Goal: Task Accomplishment & Management: Use online tool/utility

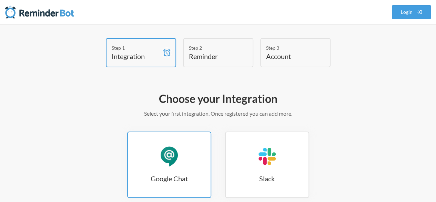
click at [165, 172] on link "Google Chat Google Chat" at bounding box center [169, 164] width 84 height 66
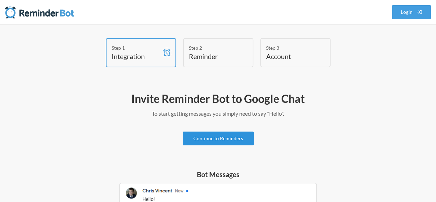
click at [245, 134] on link "Continue to Reminders" at bounding box center [218, 138] width 71 height 14
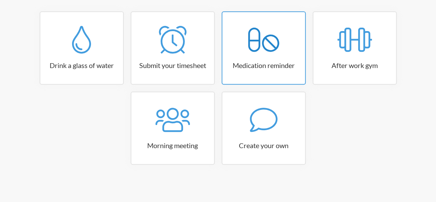
scroll to position [120, 0]
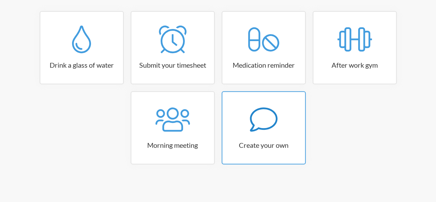
click at [256, 148] on h3 "Create your own" at bounding box center [263, 145] width 83 height 10
select select "10:30:00"
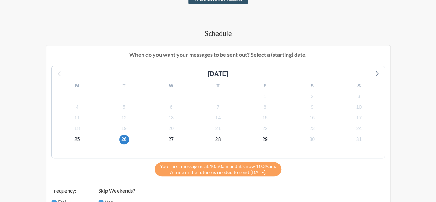
scroll to position [224, 0]
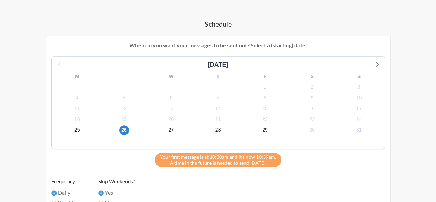
click at [81, 133] on div "25" at bounding box center [77, 129] width 47 height 11
click at [77, 131] on span "25" at bounding box center [77, 130] width 10 height 10
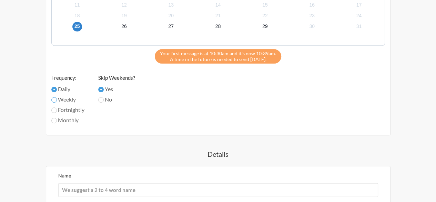
click at [55, 97] on input "Weekly" at bounding box center [54, 100] width 6 height 6
radio input "true"
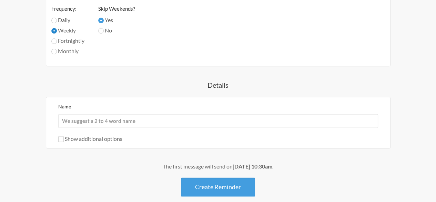
scroll to position [430, 0]
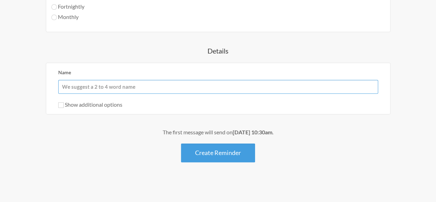
click at [119, 87] on input "Name" at bounding box center [218, 87] width 320 height 14
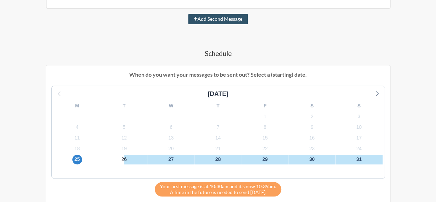
scroll to position [223, 0]
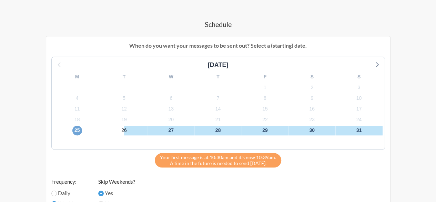
click at [75, 130] on span "25" at bounding box center [77, 130] width 10 height 10
click at [259, 129] on div "29" at bounding box center [265, 130] width 47 height 11
click at [263, 131] on span "29" at bounding box center [265, 130] width 10 height 10
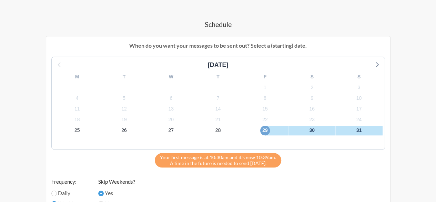
click at [263, 130] on span "29" at bounding box center [265, 130] width 10 height 10
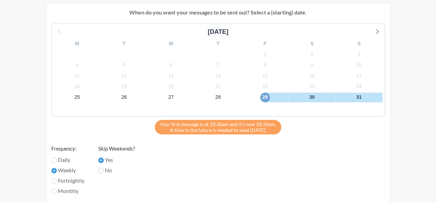
scroll to position [327, 0]
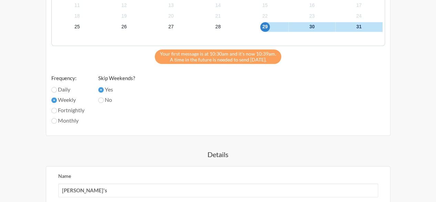
click at [201, 57] on div "Your first message is at 10:30am and it's now 10:39am. A time in the future is …" at bounding box center [218, 56] width 127 height 14
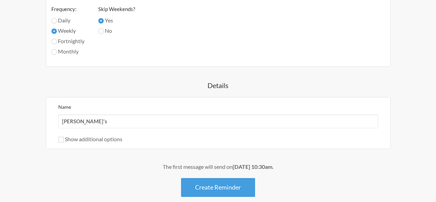
scroll to position [396, 0]
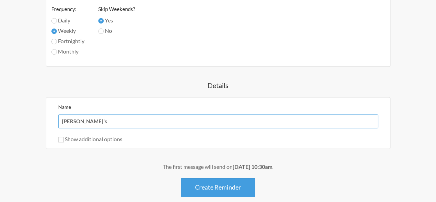
click at [176, 118] on input "Bhavik's" at bounding box center [218, 121] width 320 height 14
type input "B"
type input "Please block Bhavik's Monday slot for any discussions / reviews required"
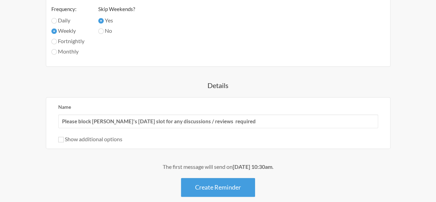
click at [97, 140] on label "Show additional options" at bounding box center [90, 138] width 64 height 7
click at [64, 140] on input "Show additional options" at bounding box center [61, 140] width 6 height 6
checkbox input "true"
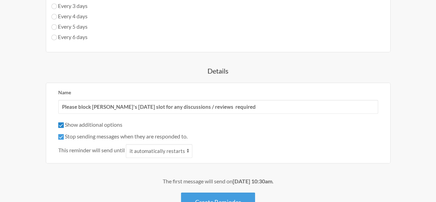
scroll to position [465, 0]
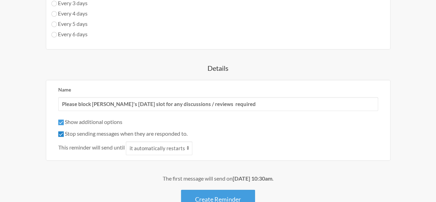
click at [61, 131] on input "Stop sending messages when they are responded to." at bounding box center [61, 134] width 6 height 6
checkbox input "false"
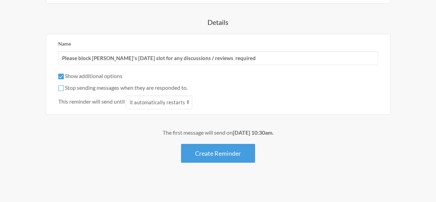
scroll to position [511, 0]
click at [268, 131] on strong "August 29th, at 10:30am" at bounding box center [253, 132] width 40 height 7
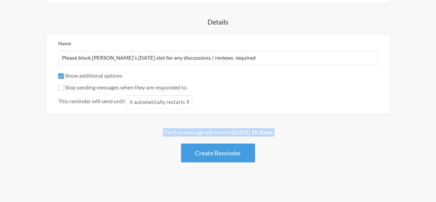
click at [268, 131] on strong "August 29th, at 10:30am" at bounding box center [253, 132] width 40 height 7
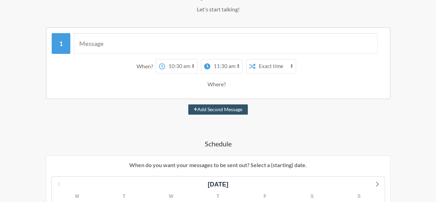
scroll to position [97, 0]
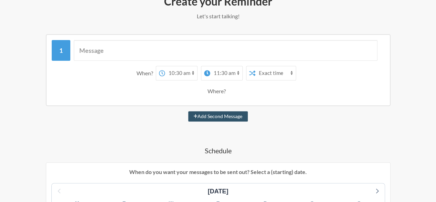
click at [181, 71] on select "12:00 am 12:15 am 12:30 am 12:45 am 1:00 am 1:15 am 1:30 am 1:45 am 2:00 am 2:1…" at bounding box center [181, 73] width 32 height 14
select select "12:15:00"
click at [165, 66] on select "12:00 am 12:15 am 12:30 am 12:45 am 1:00 am 1:15 am 1:30 am 1:45 am 2:00 am 2:1…" at bounding box center [181, 73] width 32 height 14
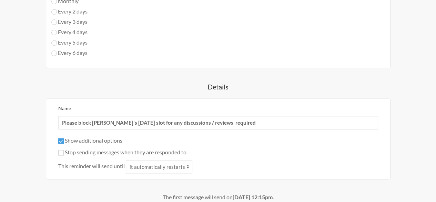
scroll to position [476, 0]
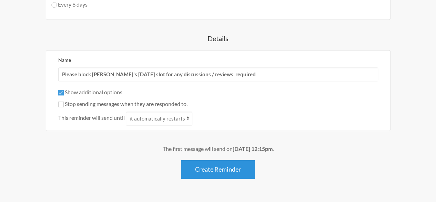
click at [226, 163] on button "Create Reminder" at bounding box center [218, 169] width 74 height 19
click at [227, 167] on button "Create Reminder" at bounding box center [218, 169] width 74 height 19
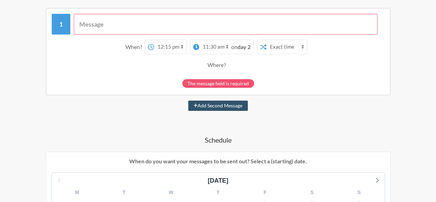
scroll to position [113, 0]
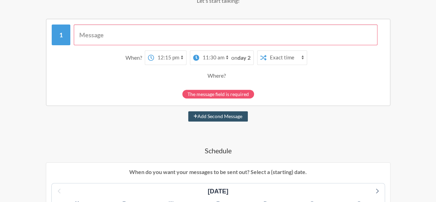
click at [235, 93] on div "The message field is required" at bounding box center [218, 94] width 72 height 9
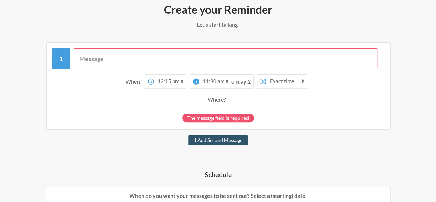
scroll to position [78, 0]
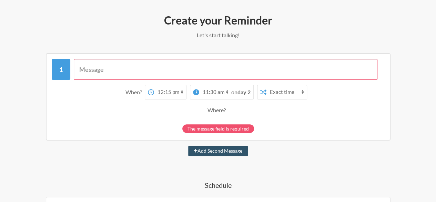
click at [216, 73] on input "text" at bounding box center [226, 69] width 304 height 21
type input "f"
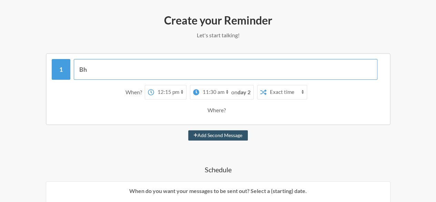
type input "B"
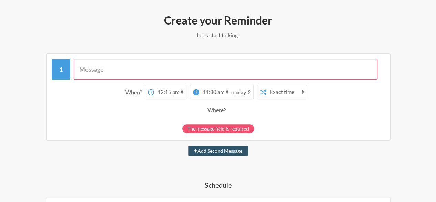
type input "C"
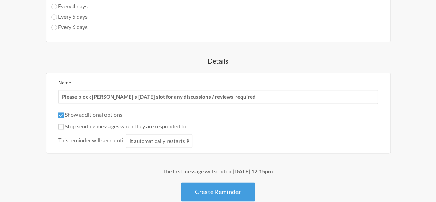
scroll to position [457, 0]
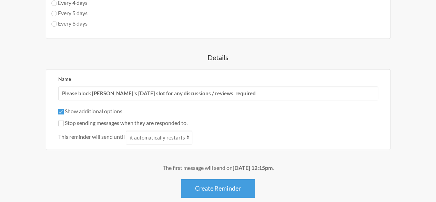
type input "Block Bhavik's time for any reviews/ discussions"
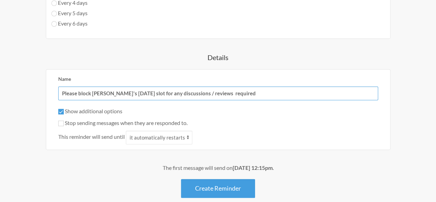
click at [233, 89] on input "Please block Bhavik's Monday slot for any discussions / reviews required" at bounding box center [218, 93] width 320 height 14
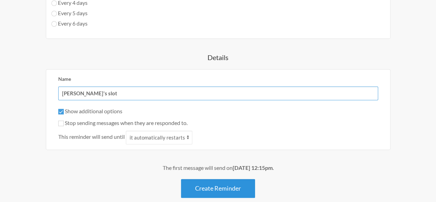
type input "[PERSON_NAME]'s slot"
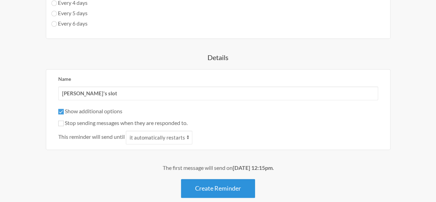
click at [228, 192] on button "Create Reminder" at bounding box center [218, 188] width 74 height 19
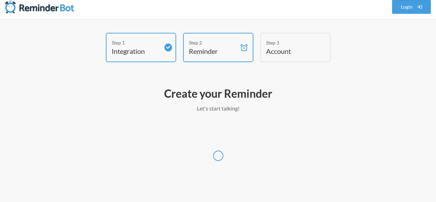
select select "UTC"
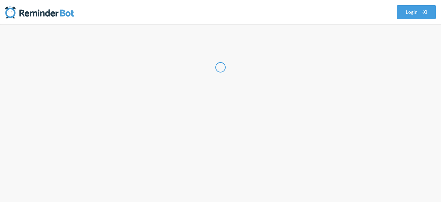
select select "IN"
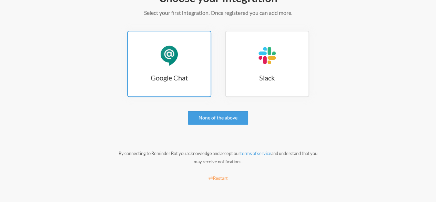
scroll to position [66, 0]
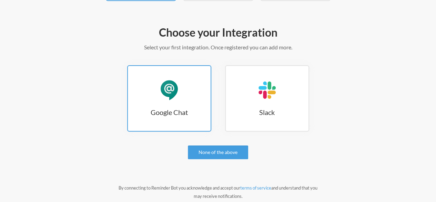
click at [175, 85] on div "Google Chat" at bounding box center [169, 90] width 21 height 21
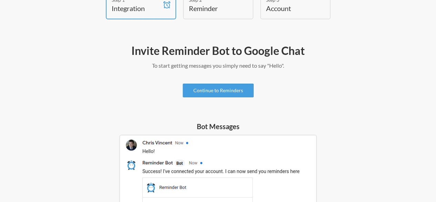
scroll to position [10, 0]
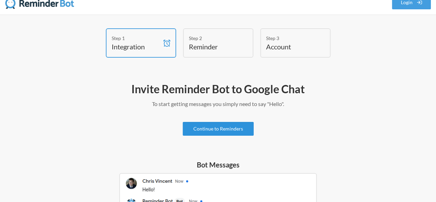
click at [226, 128] on link "Continue to Reminders" at bounding box center [218, 129] width 71 height 14
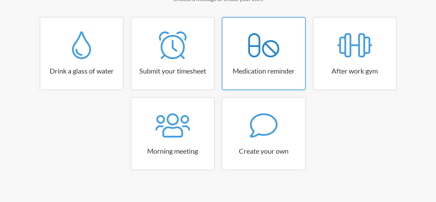
scroll to position [120, 0]
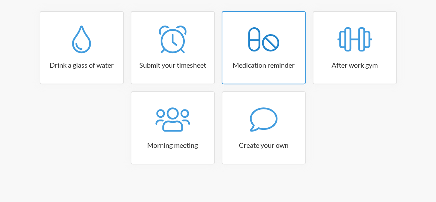
click at [231, 121] on div at bounding box center [263, 119] width 83 height 28
select select "10:30:00"
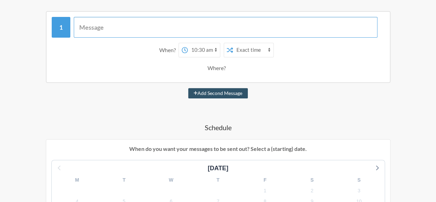
click at [229, 32] on input "text" at bounding box center [226, 27] width 304 height 21
type input "S"
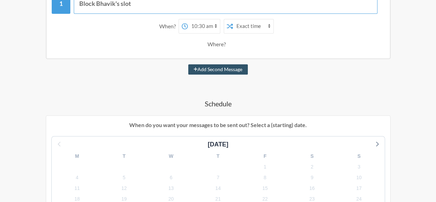
scroll to position [155, 0]
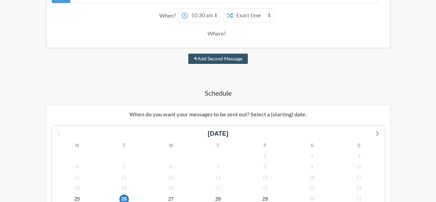
click at [211, 36] on div "Where?" at bounding box center [218, 33] width 21 height 14
click at [213, 33] on div "Where?" at bounding box center [218, 33] width 21 height 14
click at [247, 20] on select "Exact time Random time" at bounding box center [253, 16] width 40 height 14
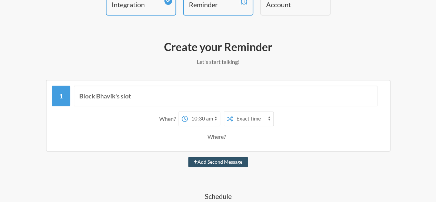
scroll to position [51, 0]
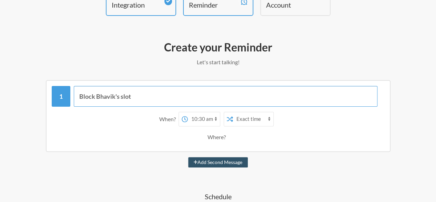
click at [142, 93] on input "Block Bhavik's slot" at bounding box center [226, 96] width 304 height 21
type input "Block Bhavik's slot on Monday for any reviews / dicussions"
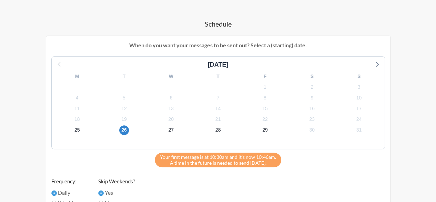
scroll to position [258, 0]
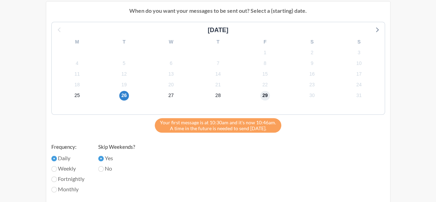
click at [264, 95] on span "29" at bounding box center [265, 96] width 10 height 10
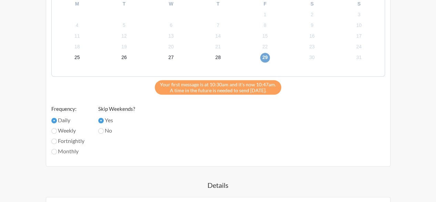
scroll to position [327, 0]
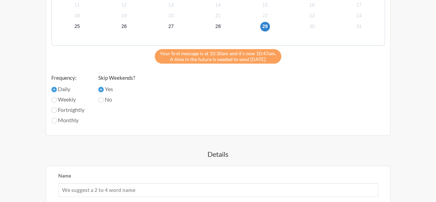
click at [58, 99] on label "Weekly" at bounding box center [67, 99] width 33 height 8
click at [57, 99] on input "Weekly" at bounding box center [54, 100] width 6 height 6
radio input "true"
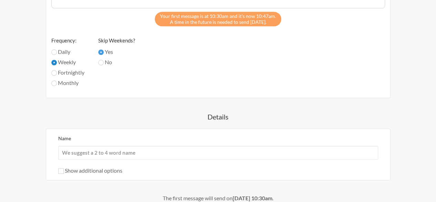
scroll to position [396, 0]
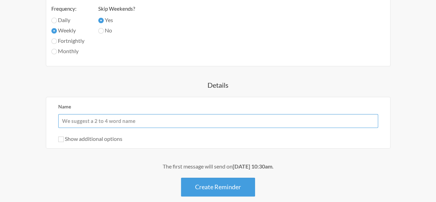
click at [198, 115] on input "Name" at bounding box center [218, 121] width 320 height 14
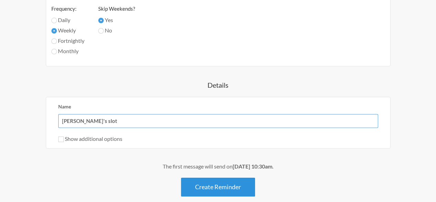
type input "[PERSON_NAME]'s slot"
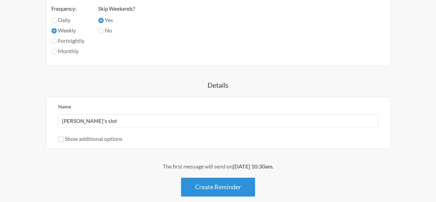
click at [221, 182] on button "Create Reminder" at bounding box center [218, 186] width 74 height 19
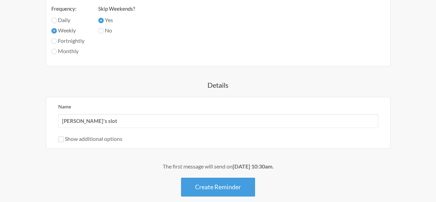
scroll to position [5, 0]
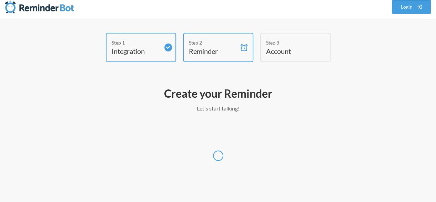
select select "UTC"
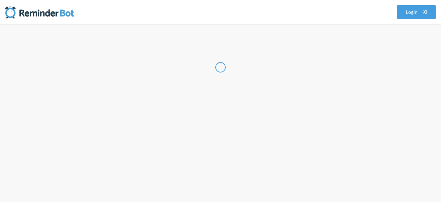
select select "IN"
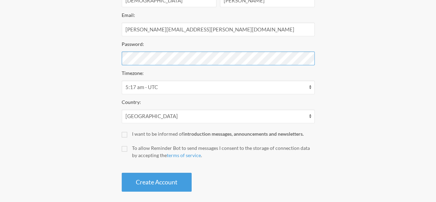
scroll to position [156, 0]
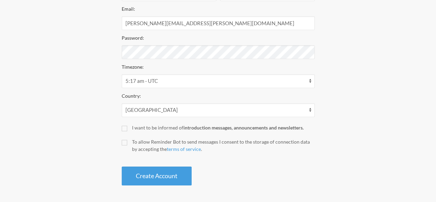
click at [127, 131] on div "First Name: Vaibhav Last Name: Paratwar Email: vaibhav.paratwar@druva.com Passw…" at bounding box center [218, 81] width 193 height 210
click at [121, 126] on div "Create your Account Your reminder is scheduled and your trial will start once a…" at bounding box center [218, 60] width 207 height 256
click at [122, 129] on input "I want to be informed of introduction messages, announcements and newsletters." at bounding box center [125, 128] width 6 height 6
checkbox input "true"
click at [122, 142] on input "To allow Reminder Bot to send messages I consent to the storage of connection d…" at bounding box center [125, 143] width 6 height 6
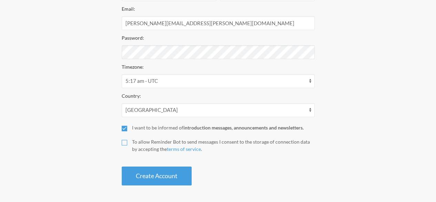
checkbox input "true"
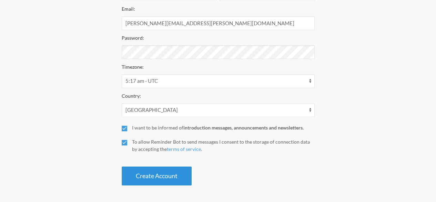
click at [140, 173] on button "Create Account" at bounding box center [157, 175] width 70 height 19
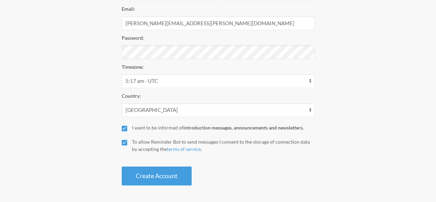
scroll to position [130, 0]
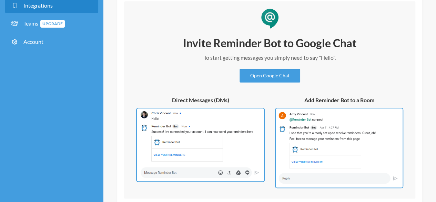
scroll to position [44, 0]
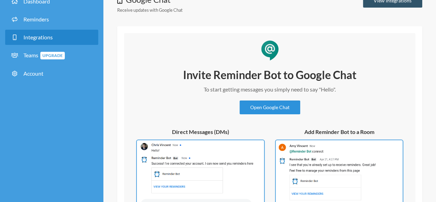
click at [253, 112] on link "Open Google Chat" at bounding box center [270, 107] width 61 height 14
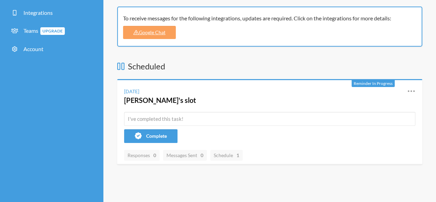
scroll to position [69, 0]
click at [415, 91] on div "Friday, August 29 Bhavik's slot Reschedule View History Edit" at bounding box center [269, 96] width 305 height 32
click at [230, 100] on h4 "[PERSON_NAME]'s slot" at bounding box center [260, 100] width 273 height 10
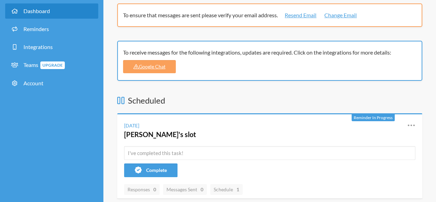
scroll to position [0, 0]
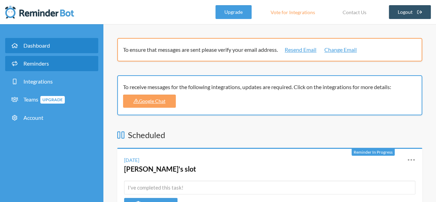
click at [91, 66] on link "Reminders" at bounding box center [51, 63] width 93 height 15
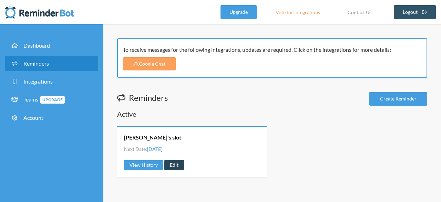
click at [171, 167] on link "Edit" at bounding box center [174, 165] width 20 height 10
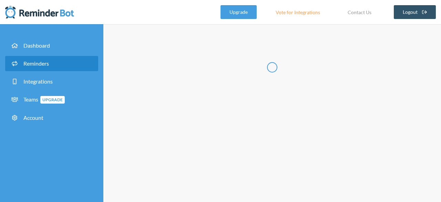
radio input "false"
radio input "true"
type input "[PERSON_NAME]'s slot"
select select "10:30:00"
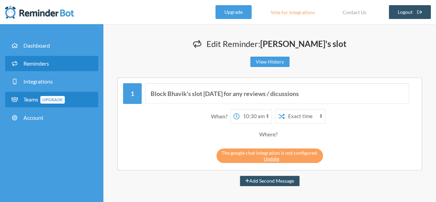
click at [32, 96] on span "Teams Upgrade" at bounding box center [43, 99] width 41 height 7
